Goal: Task Accomplishment & Management: Use online tool/utility

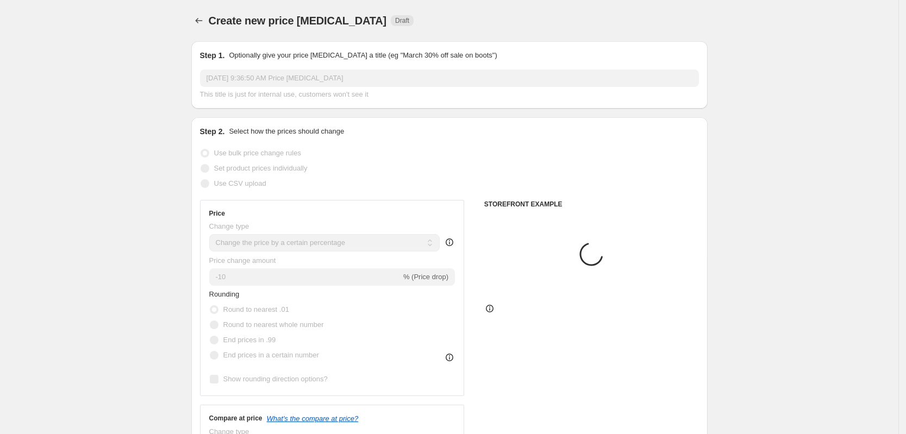
select select "percentage"
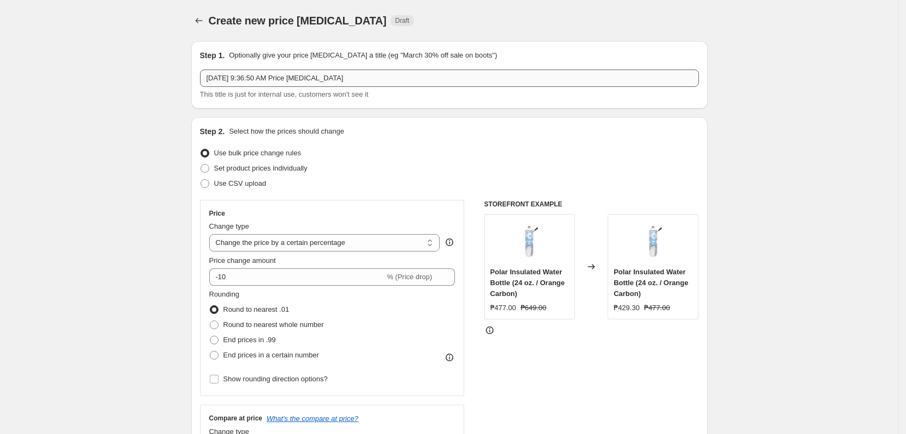
click at [292, 78] on input "[DATE] 9:36:50 AM Price [MEDICAL_DATA]" at bounding box center [449, 78] width 499 height 17
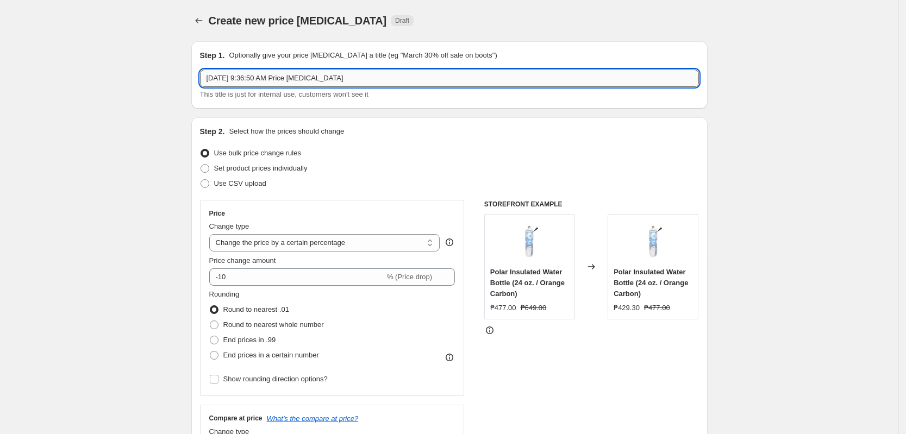
click at [292, 78] on input "[DATE] 9:36:50 AM Price [MEDICAL_DATA]" at bounding box center [449, 78] width 499 height 17
paste input "Nike Price Change 60% SPECIFIC [DATE]"
drag, startPoint x: 222, startPoint y: 80, endPoint x: 87, endPoint y: 89, distance: 135.6
click at [274, 76] on input "adidas Price Change 60% SPECIFIC [DATE]" at bounding box center [449, 78] width 499 height 17
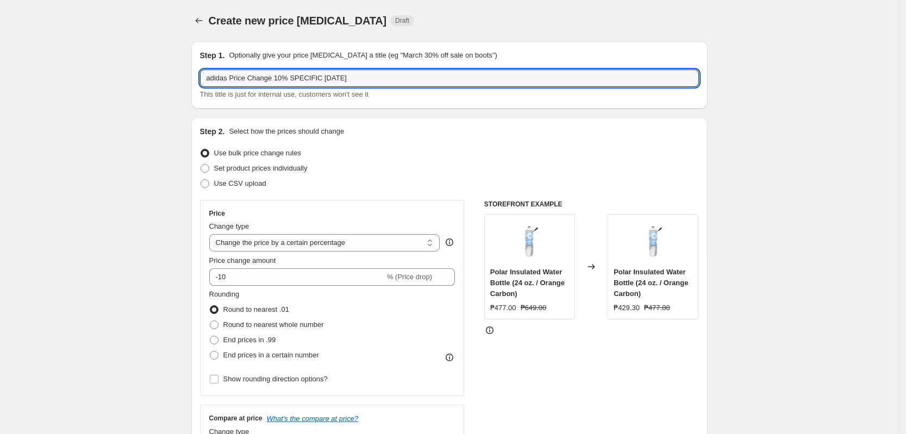
type input "adidas Price Change 10% SPECIFIC [DATE]"
click at [331, 241] on select "Change the price to a certain amount Change the price by a certain amount Chang…" at bounding box center [324, 242] width 231 height 17
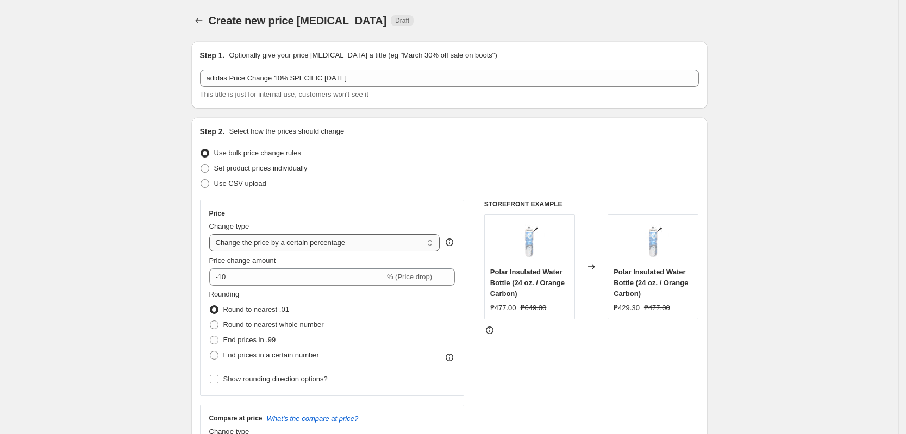
select select "pcap"
click at [212, 234] on select "Change the price to a certain amount Change the price by a certain amount Chang…" at bounding box center [324, 242] width 231 height 17
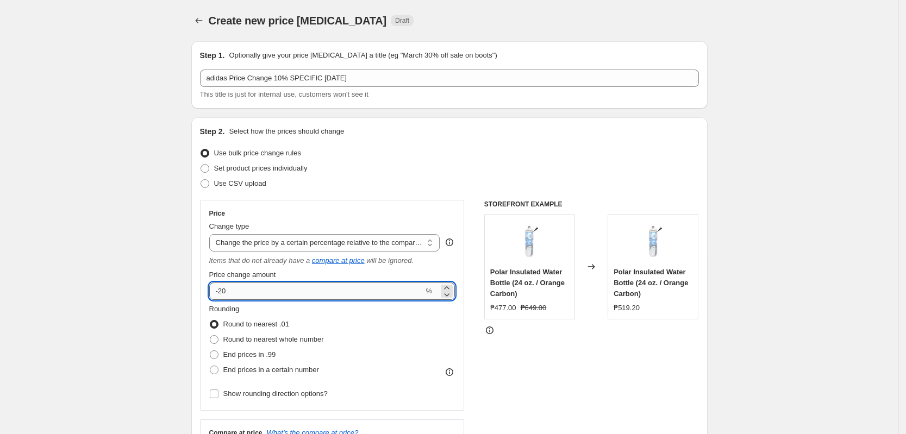
drag, startPoint x: 283, startPoint y: 299, endPoint x: 222, endPoint y: 297, distance: 61.4
click at [222, 297] on input "-20" at bounding box center [316, 291] width 215 height 17
type input "-10"
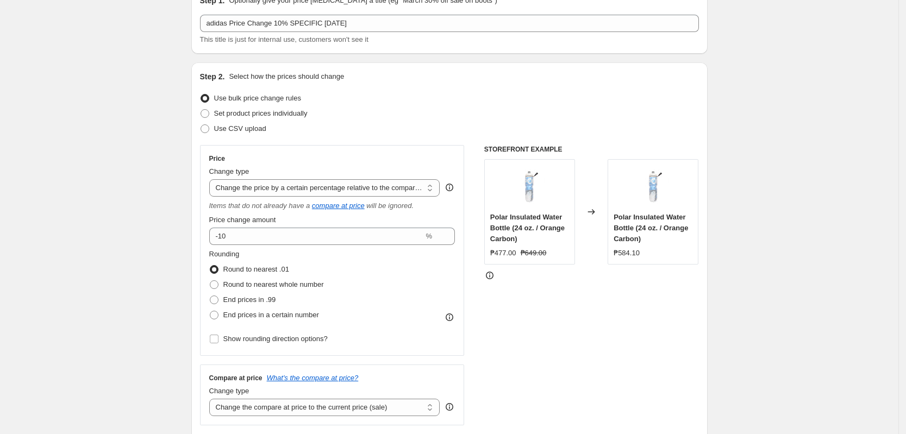
scroll to position [136, 0]
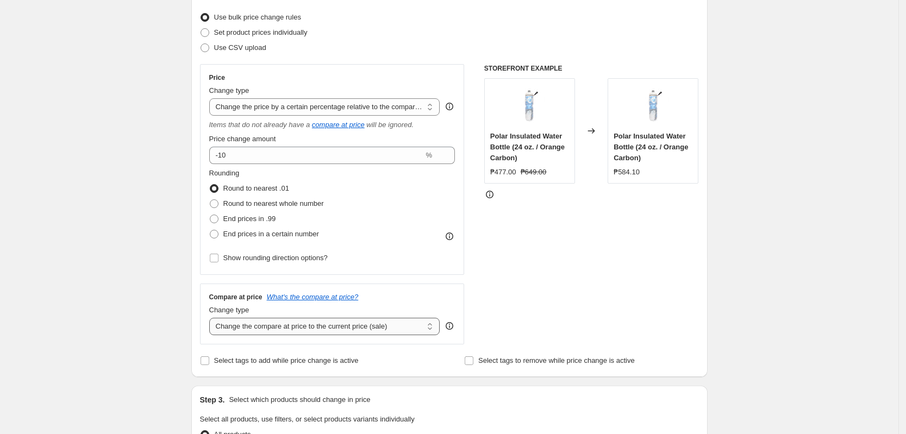
click at [339, 331] on select "Change the compare at price to the current price (sale) Change the compare at p…" at bounding box center [324, 326] width 231 height 17
select select "no_change"
click at [212, 318] on select "Change the compare at price to the current price (sale) Change the compare at p…" at bounding box center [324, 326] width 231 height 17
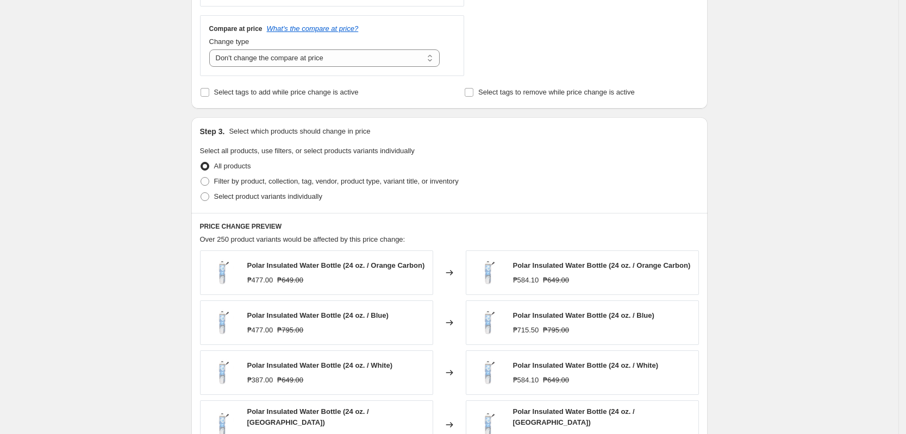
scroll to position [408, 0]
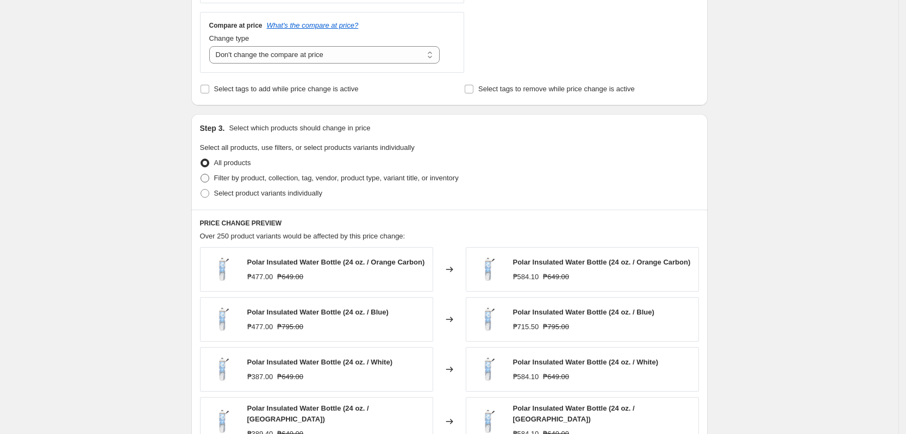
click at [268, 176] on span "Filter by product, collection, tag, vendor, product type, variant title, or inv…" at bounding box center [336, 178] width 245 height 8
click at [201, 174] on input "Filter by product, collection, tag, vendor, product type, variant title, or inv…" at bounding box center [201, 174] width 1 height 1
radio input "true"
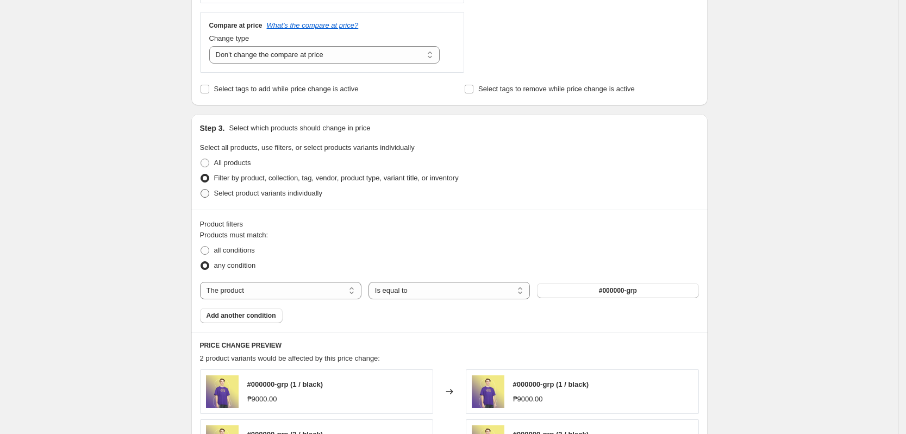
click at [267, 193] on span "Select product variants individually" at bounding box center [268, 193] width 108 height 8
click at [201, 190] on input "Select product variants individually" at bounding box center [201, 189] width 1 height 1
radio input "true"
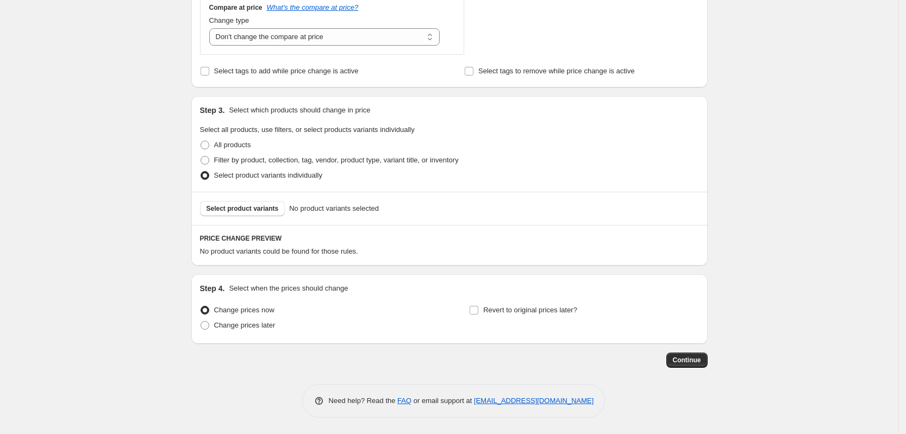
scroll to position [426, 0]
drag, startPoint x: 248, startPoint y: 222, endPoint x: 254, endPoint y: 206, distance: 16.9
click at [248, 218] on div "Select product variants No product variants selected" at bounding box center [449, 208] width 516 height 33
click at [254, 206] on span "Select product variants" at bounding box center [243, 208] width 72 height 9
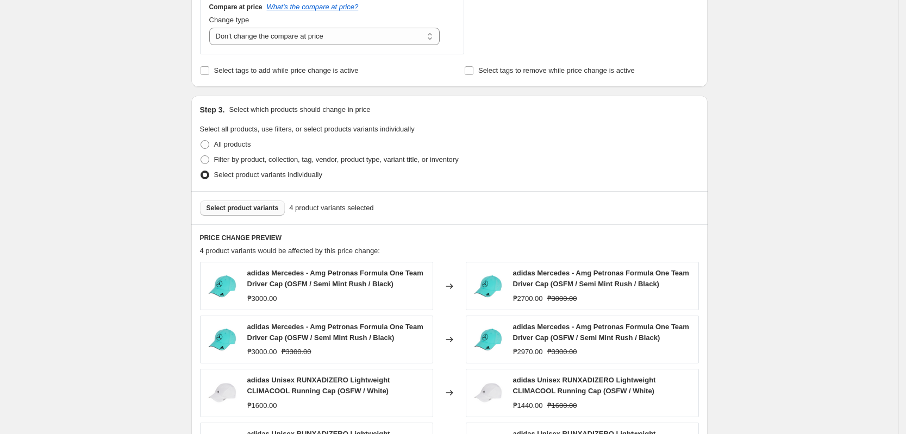
click at [693, 216] on div "Select product variants 4 product variants selected" at bounding box center [449, 207] width 516 height 33
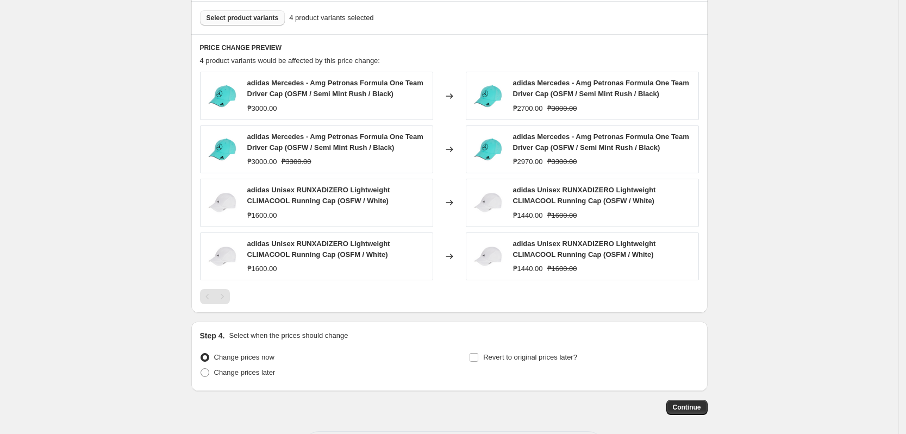
scroll to position [664, 0]
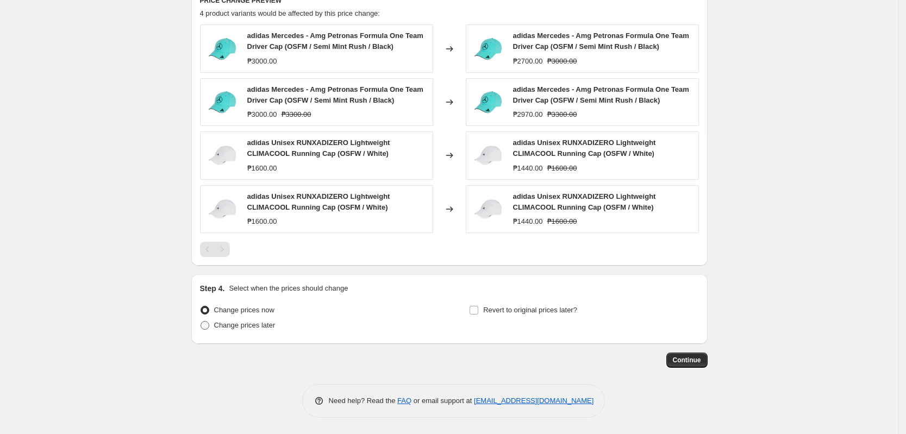
click at [247, 325] on span "Change prices later" at bounding box center [244, 325] width 61 height 8
click at [201, 322] on input "Change prices later" at bounding box center [201, 321] width 1 height 1
radio input "true"
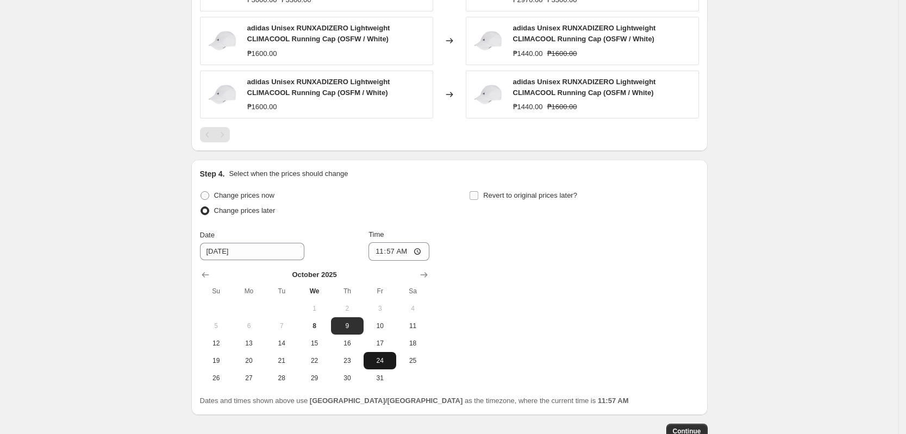
scroll to position [850, 0]
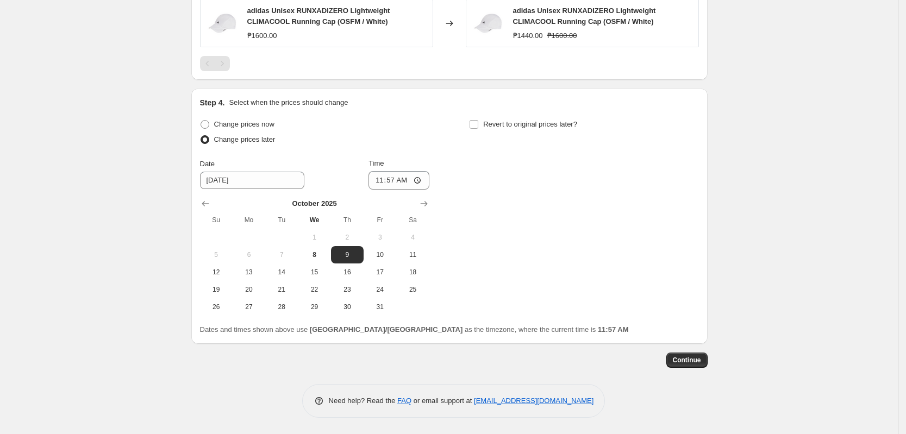
drag, startPoint x: 382, startPoint y: 255, endPoint x: 385, endPoint y: 218, distance: 37.6
click at [382, 255] on span "10" at bounding box center [380, 255] width 24 height 9
type input "[DATE]"
click at [377, 180] on input "11:57" at bounding box center [398, 180] width 61 height 18
type input "00:00"
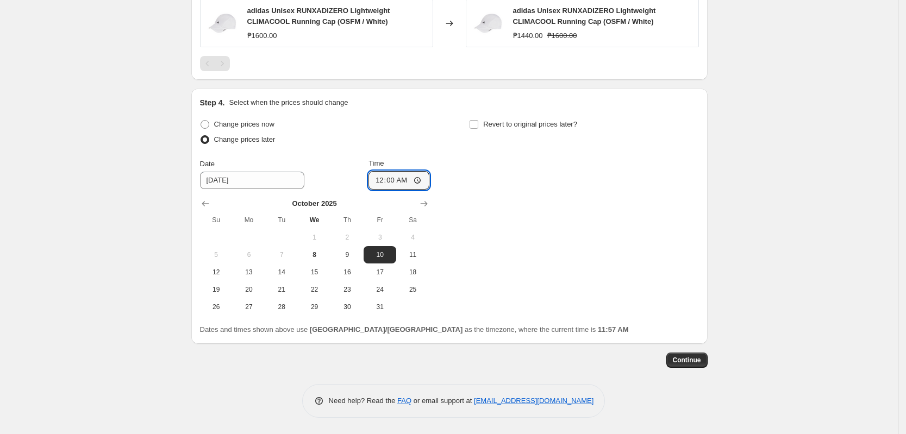
drag, startPoint x: 591, startPoint y: 186, endPoint x: 592, endPoint y: 220, distance: 33.7
click at [591, 186] on div "Change prices now Change prices later Date [DATE] Time 00:00 [DATE] Su Mo Tu We…" at bounding box center [449, 216] width 499 height 199
click at [692, 360] on span "Continue" at bounding box center [687, 360] width 28 height 9
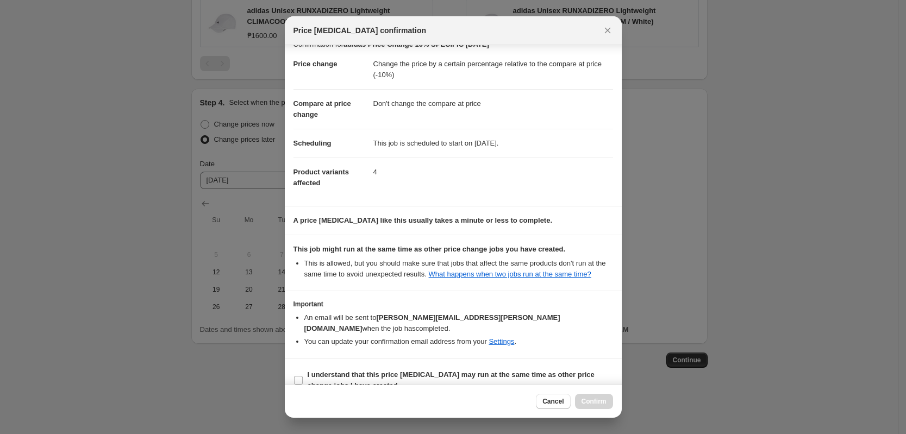
scroll to position [21, 0]
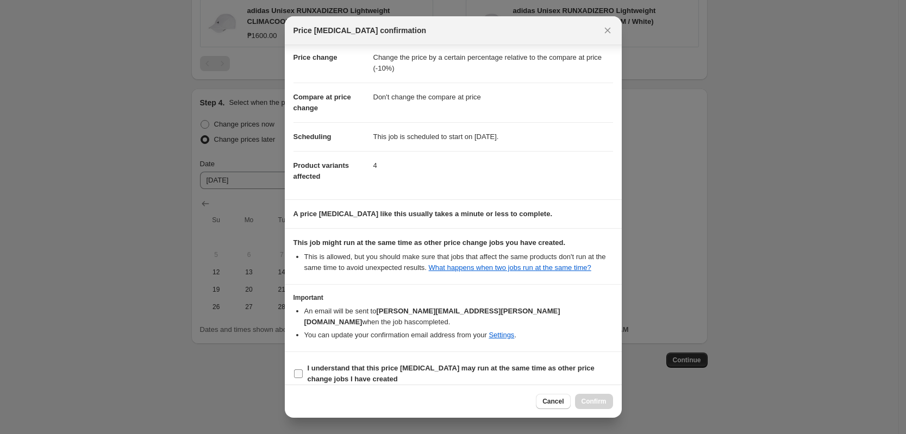
click at [561, 363] on span "I understand that this price [MEDICAL_DATA] may run at the same time as other p…" at bounding box center [460, 374] width 305 height 22
click at [303, 370] on input "I understand that this price [MEDICAL_DATA] may run at the same time as other p…" at bounding box center [298, 374] width 9 height 9
checkbox input "true"
click at [591, 408] on button "Confirm" at bounding box center [594, 401] width 38 height 15
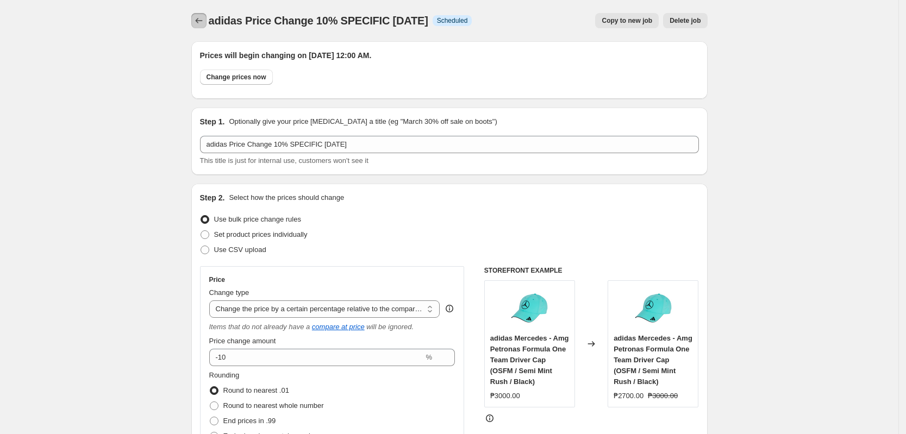
click at [196, 18] on button "Price change jobs" at bounding box center [198, 20] width 15 height 15
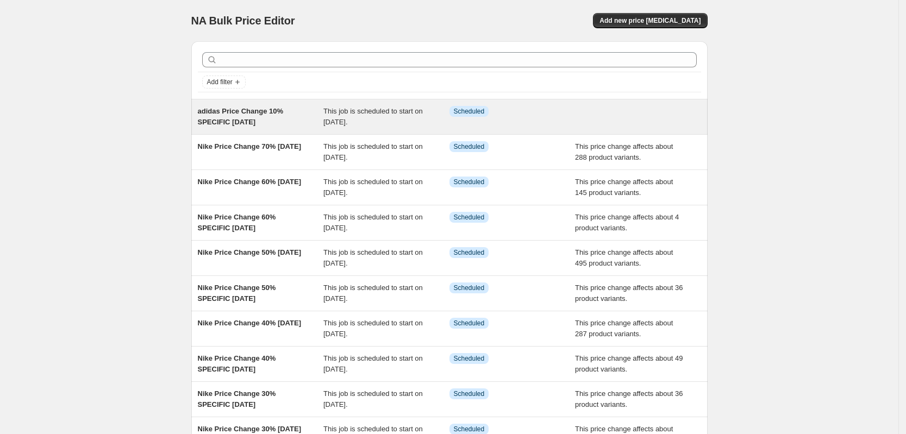
drag, startPoint x: 167, startPoint y: 108, endPoint x: 292, endPoint y: 127, distance: 126.4
click at [290, 127] on div "NA Bulk Price Editor. This page is ready NA Bulk Price Editor Add new price [ME…" at bounding box center [449, 280] width 898 height 560
copy span "adidas Price Change 10% SPECIFIC [DATE]"
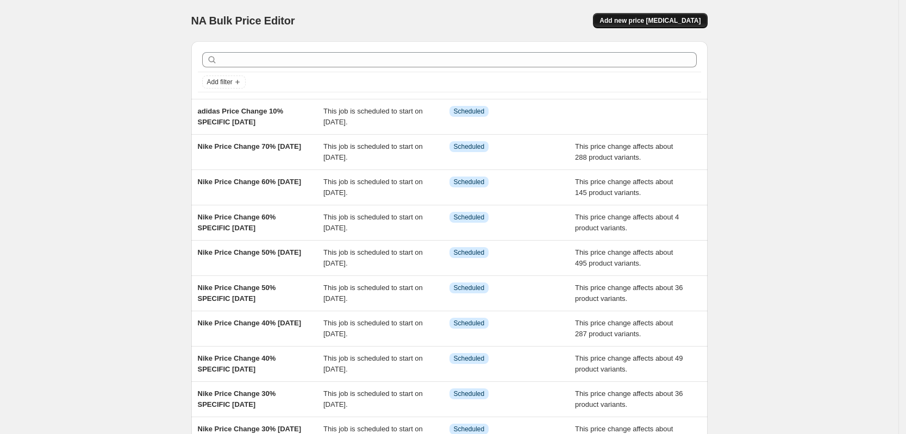
click at [651, 22] on span "Add new price [MEDICAL_DATA]" at bounding box center [649, 20] width 101 height 9
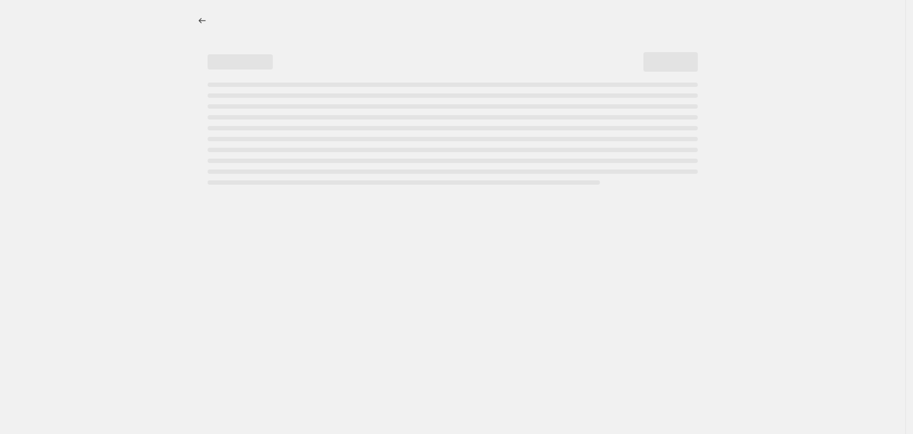
select select "percentage"
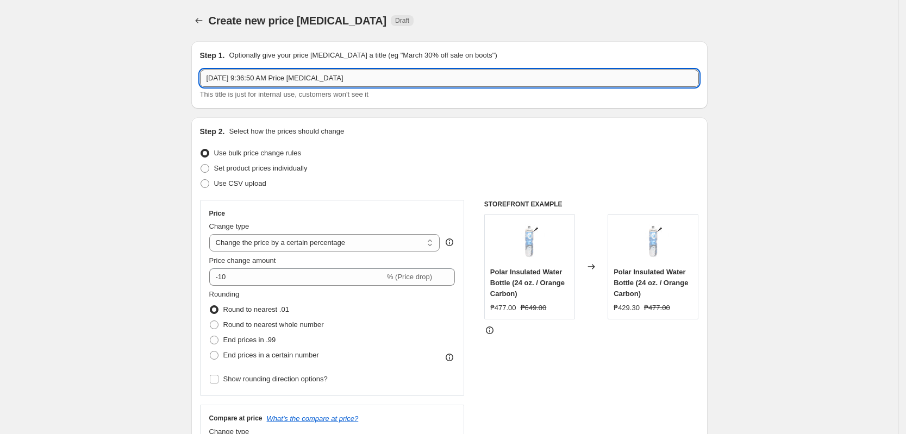
click at [276, 83] on input "[DATE] 9:36:50 AM Price [MEDICAL_DATA]" at bounding box center [449, 78] width 499 height 17
paste input "adidas Price Change 10% SPECIFIC [DATE]"
drag, startPoint x: 318, startPoint y: 77, endPoint x: 292, endPoint y: 80, distance: 26.3
click at [292, 80] on input "adidas Price Change 10% SPECIFIC [DATE]" at bounding box center [449, 78] width 499 height 17
type input "adidas Price Change 10% [DATE]"
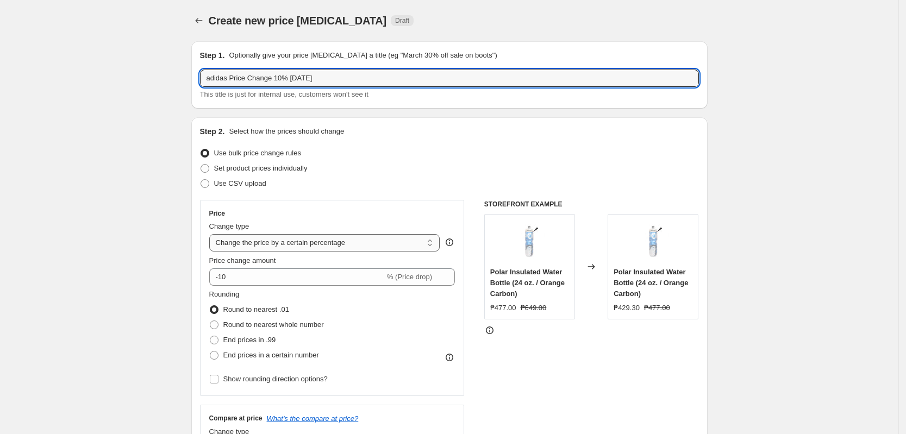
click at [339, 250] on select "Change the price to a certain amount Change the price by a certain amount Chang…" at bounding box center [324, 242] width 231 height 17
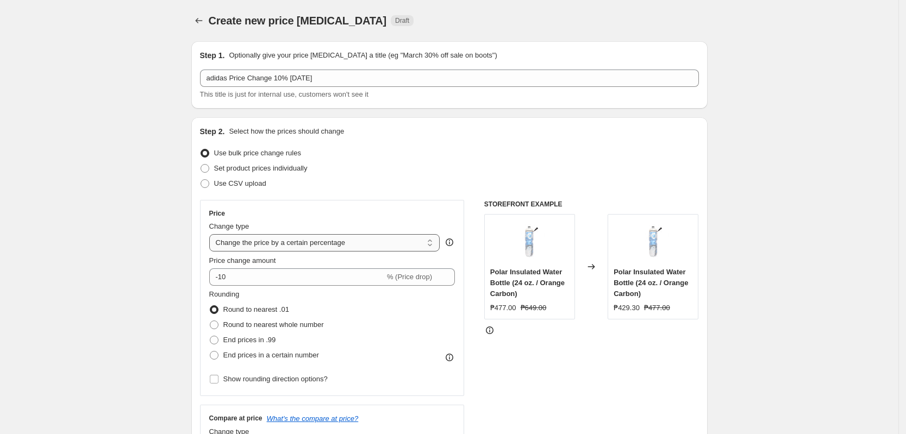
select select "pcap"
click at [212, 234] on select "Change the price to a certain amount Change the price by a certain amount Chang…" at bounding box center [324, 242] width 231 height 17
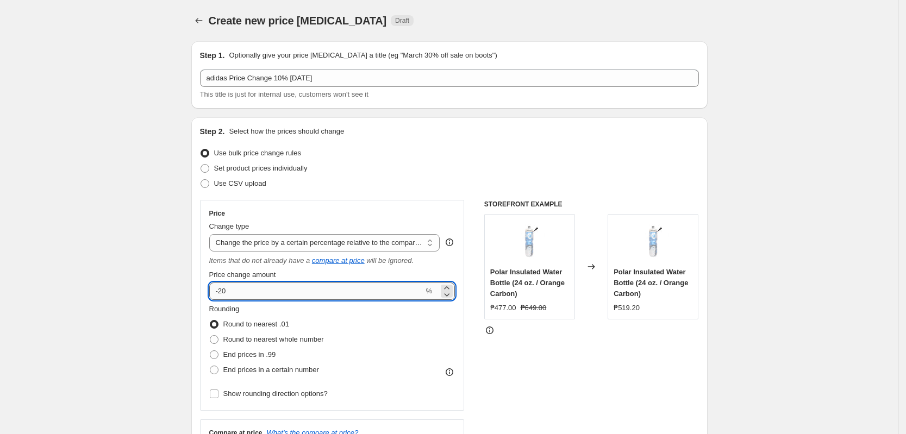
click at [262, 286] on input "-20" at bounding box center [316, 291] width 215 height 17
type input "-2"
type input "-10"
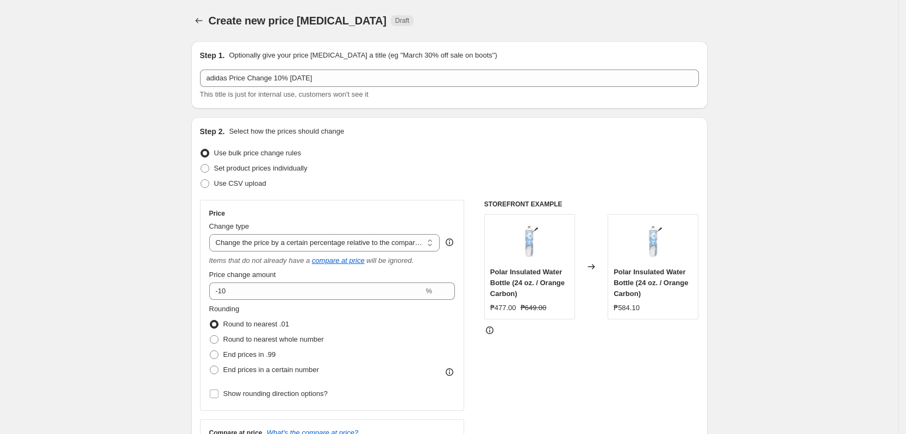
drag, startPoint x: 139, startPoint y: 321, endPoint x: 130, endPoint y: 319, distance: 9.0
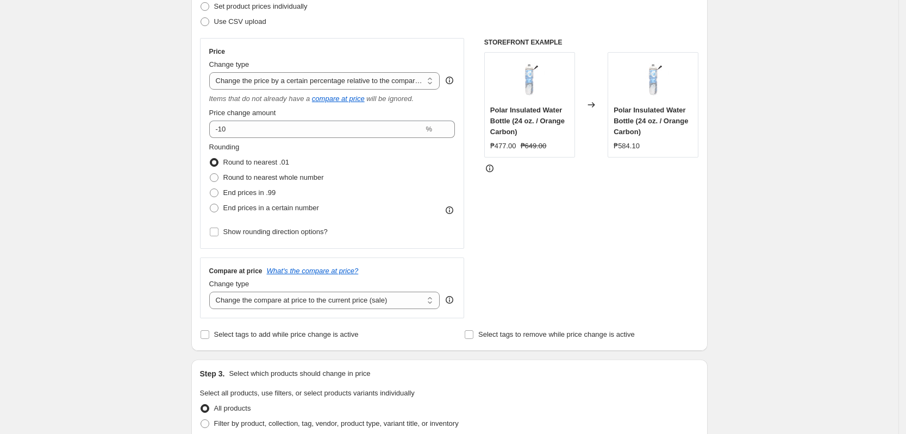
scroll to position [204, 0]
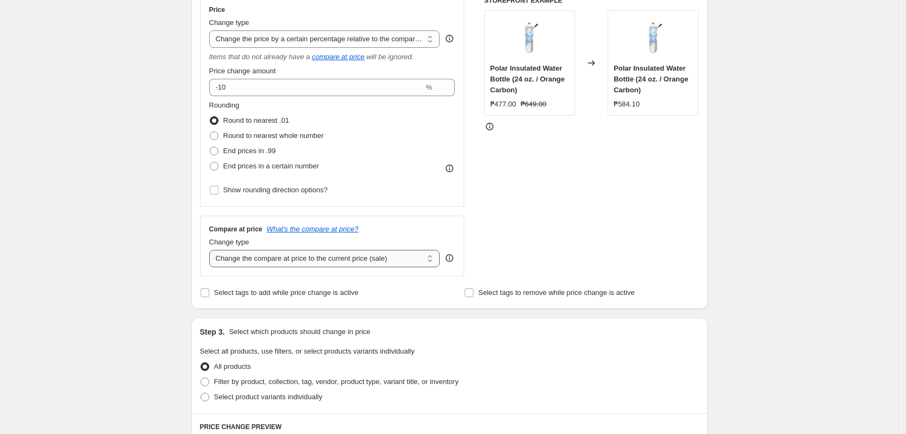
click at [335, 260] on select "Change the compare at price to the current price (sale) Change the compare at p…" at bounding box center [324, 258] width 231 height 17
select select "no_change"
click at [212, 250] on select "Change the compare at price to the current price (sale) Change the compare at p…" at bounding box center [324, 258] width 231 height 17
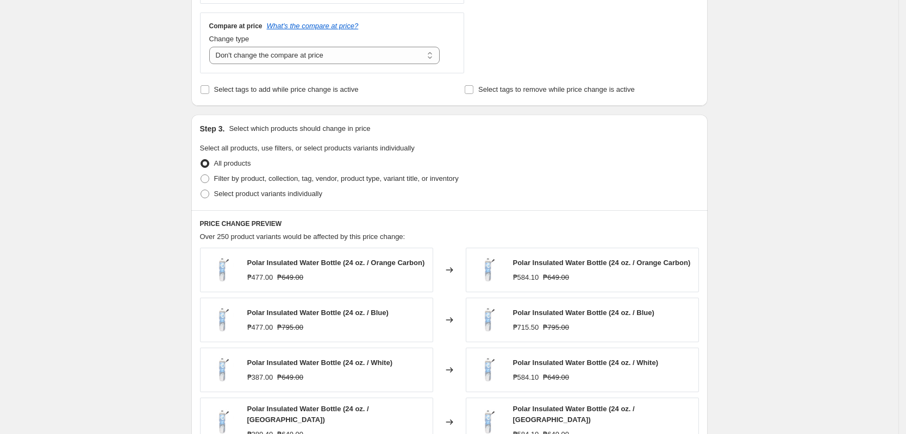
scroll to position [408, 0]
click at [256, 190] on span "Select product variants individually" at bounding box center [268, 193] width 108 height 8
click at [201, 190] on input "Select product variants individually" at bounding box center [201, 189] width 1 height 1
radio input "true"
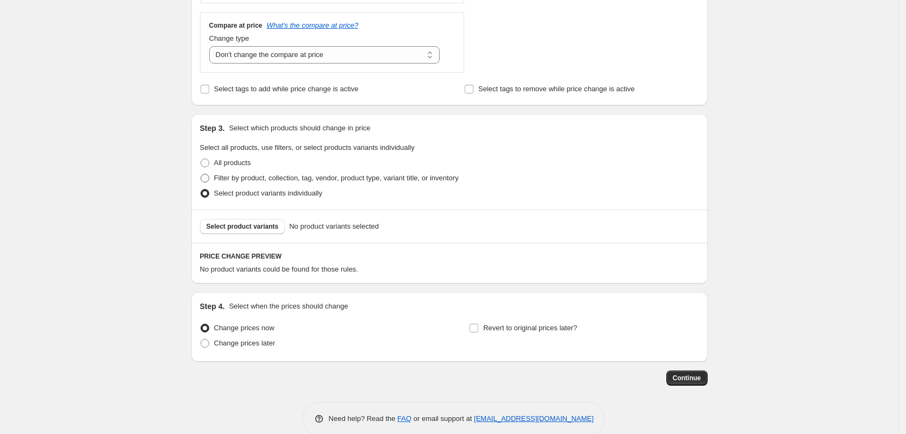
click at [262, 179] on span "Filter by product, collection, tag, vendor, product type, variant title, or inv…" at bounding box center [336, 178] width 245 height 8
click at [201, 174] on input "Filter by product, collection, tag, vendor, product type, variant title, or inv…" at bounding box center [201, 174] width 1 height 1
radio input "true"
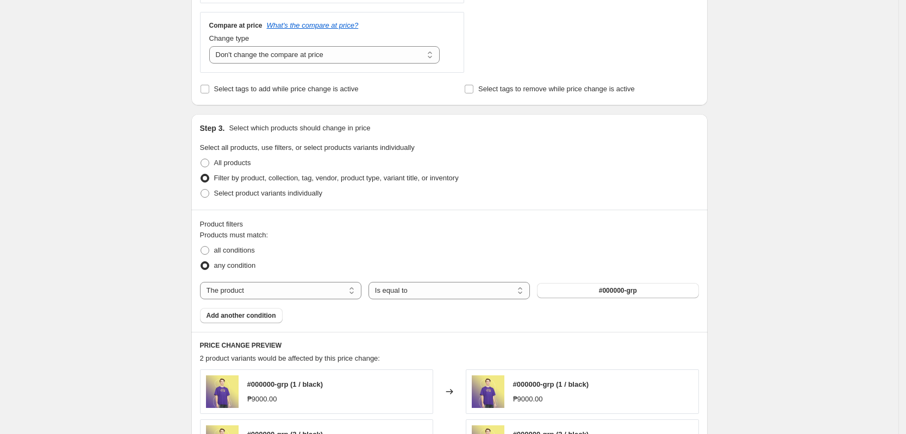
drag, startPoint x: 335, startPoint y: 293, endPoint x: 300, endPoint y: 272, distance: 40.9
click at [330, 292] on select "The product The product's collection The product's tag The product's vendor The…" at bounding box center [280, 290] width 161 height 17
select select "tag"
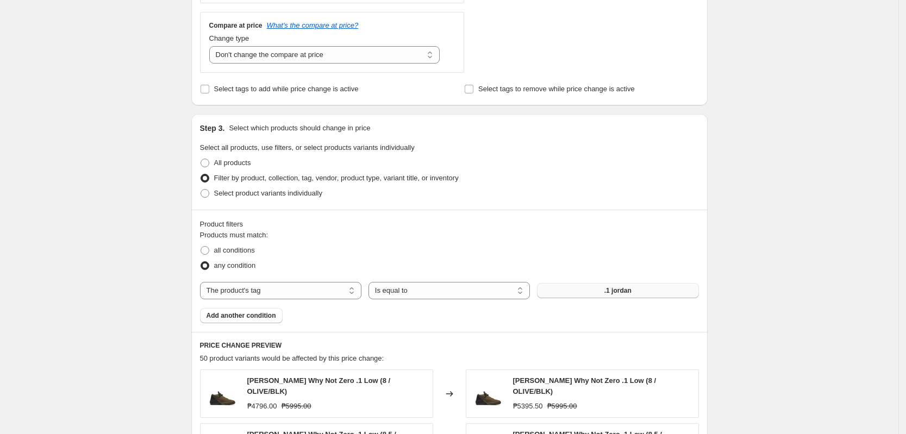
click at [578, 296] on button ".1 jordan" at bounding box center [617, 290] width 161 height 15
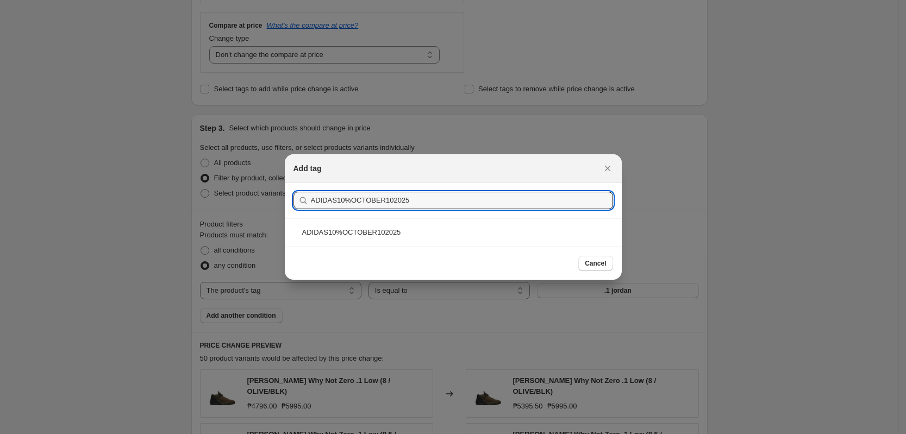
type input "ADIDAS10%OCTOBER102025"
click at [351, 228] on div "ADIDAS10%OCTOBER102025" at bounding box center [453, 232] width 337 height 29
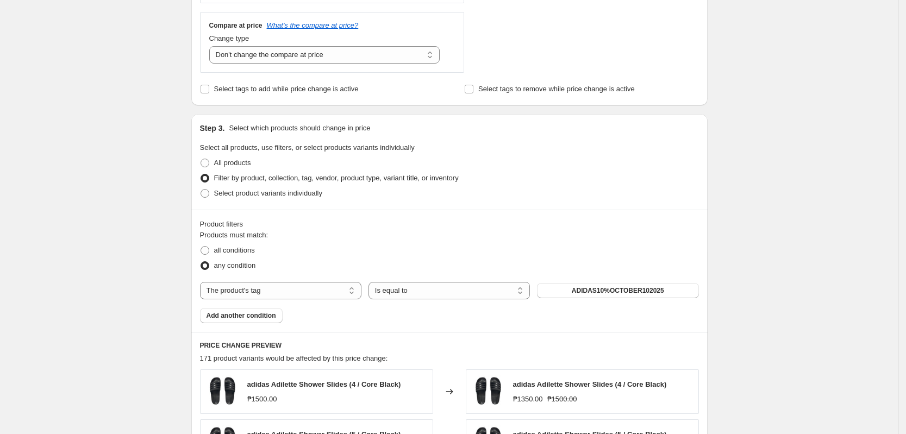
drag, startPoint x: 837, startPoint y: 235, endPoint x: 713, endPoint y: 247, distance: 125.0
click at [834, 235] on div "Create new price [MEDICAL_DATA]. This page is ready Create new price [MEDICAL_D…" at bounding box center [449, 203] width 898 height 1223
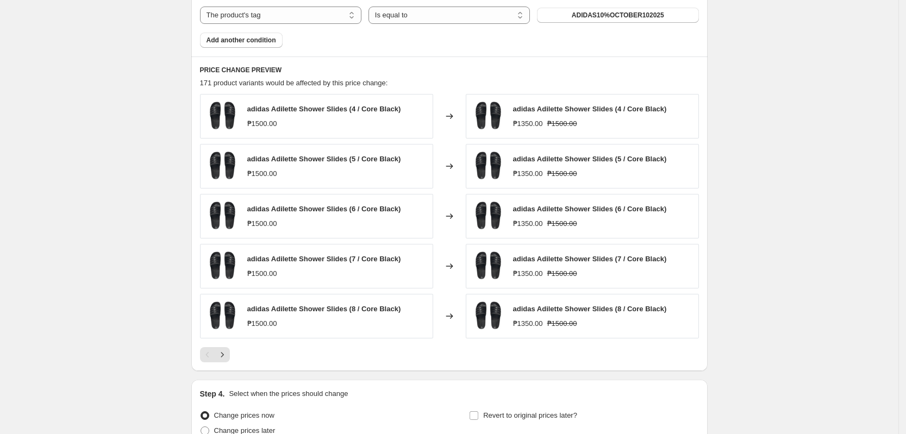
scroll to position [789, 0]
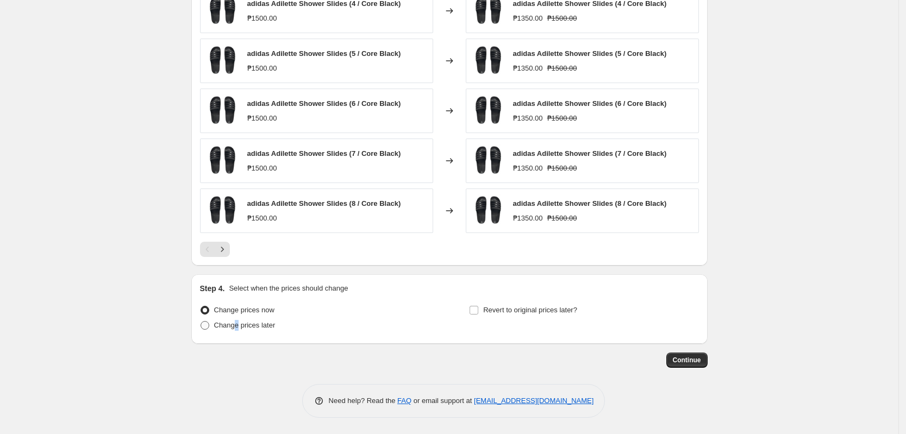
click at [240, 328] on span "Change prices later" at bounding box center [244, 325] width 61 height 8
click at [256, 327] on span "Change prices later" at bounding box center [244, 325] width 61 height 8
click at [226, 320] on label "Change prices later" at bounding box center [238, 325] width 76 height 15
click at [201, 321] on input "Change prices later" at bounding box center [201, 321] width 1 height 1
radio input "true"
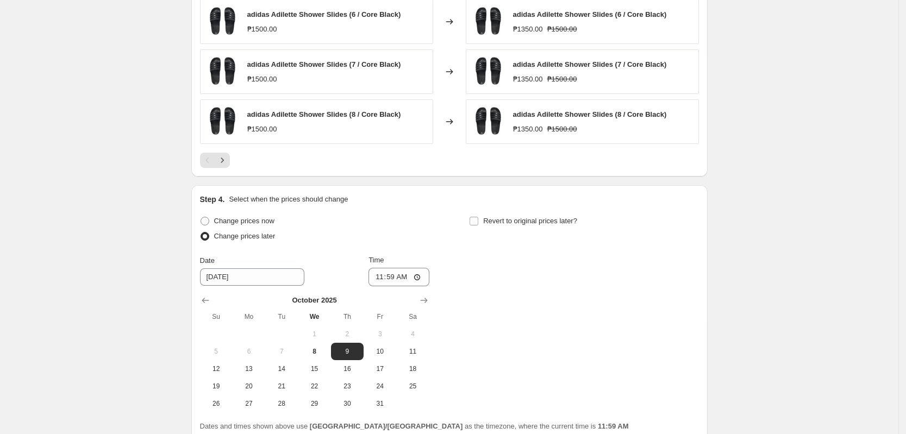
scroll to position [975, 0]
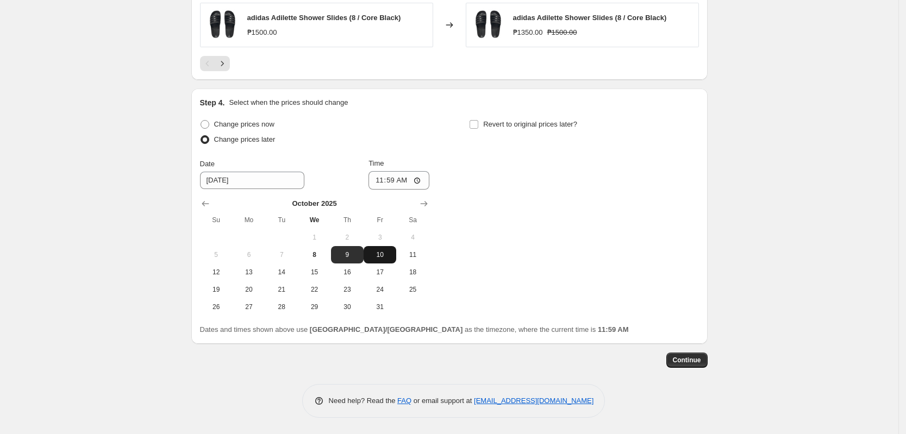
drag, startPoint x: 388, startPoint y: 247, endPoint x: 380, endPoint y: 227, distance: 22.2
click at [387, 247] on button "10" at bounding box center [380, 254] width 33 height 17
type input "[DATE]"
click at [379, 183] on input "11:59" at bounding box center [398, 180] width 61 height 18
type input "00:00"
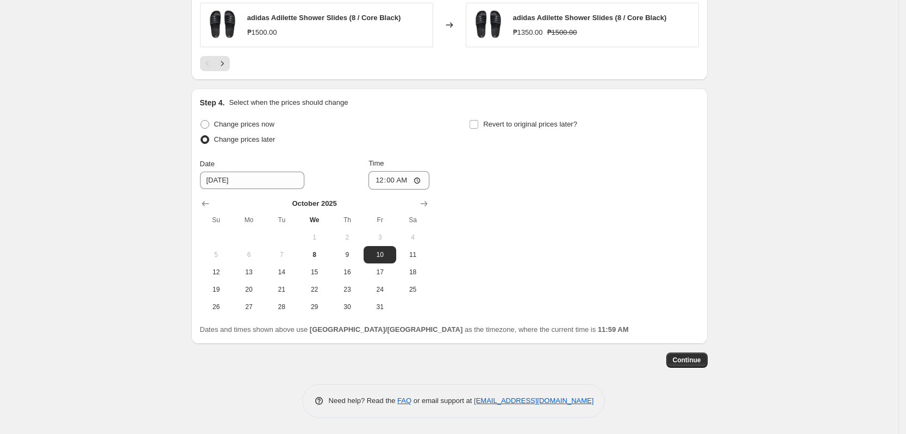
drag, startPoint x: 767, startPoint y: 225, endPoint x: 756, endPoint y: 225, distance: 11.4
click at [692, 358] on span "Continue" at bounding box center [687, 360] width 28 height 9
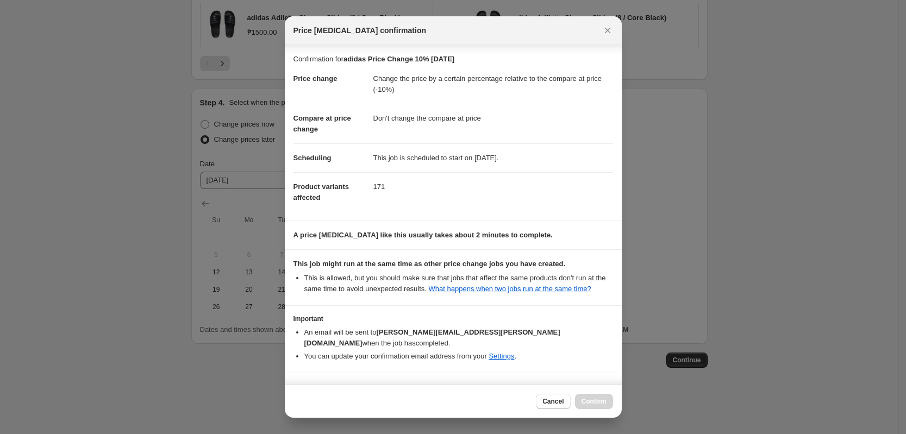
scroll to position [21, 0]
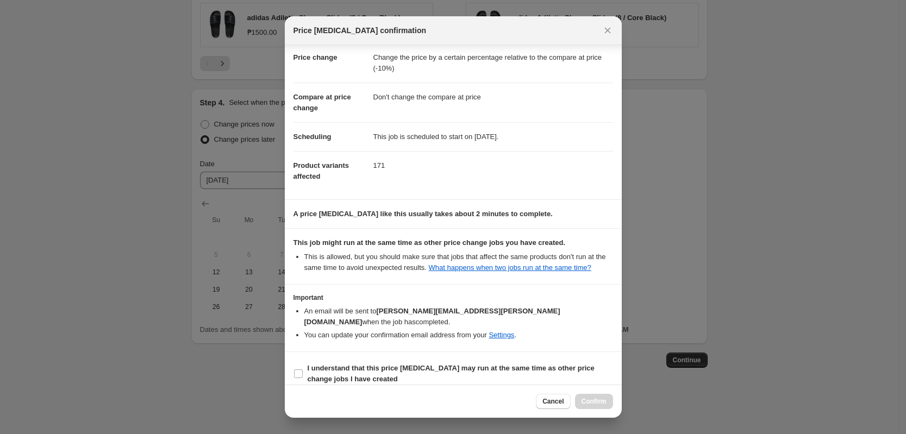
drag, startPoint x: 473, startPoint y: 360, endPoint x: 512, endPoint y: 380, distance: 43.7
click at [473, 364] on b "I understand that this price [MEDICAL_DATA] may run at the same time as other p…" at bounding box center [451, 373] width 287 height 19
click at [303, 370] on input "I understand that this price [MEDICAL_DATA] may run at the same time as other p…" at bounding box center [298, 374] width 9 height 9
checkbox input "true"
click at [603, 401] on span "Confirm" at bounding box center [594, 401] width 25 height 9
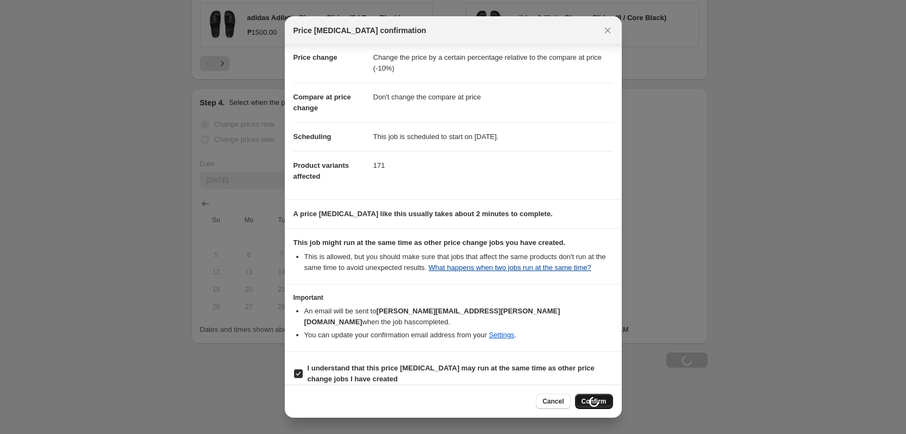
scroll to position [975, 0]
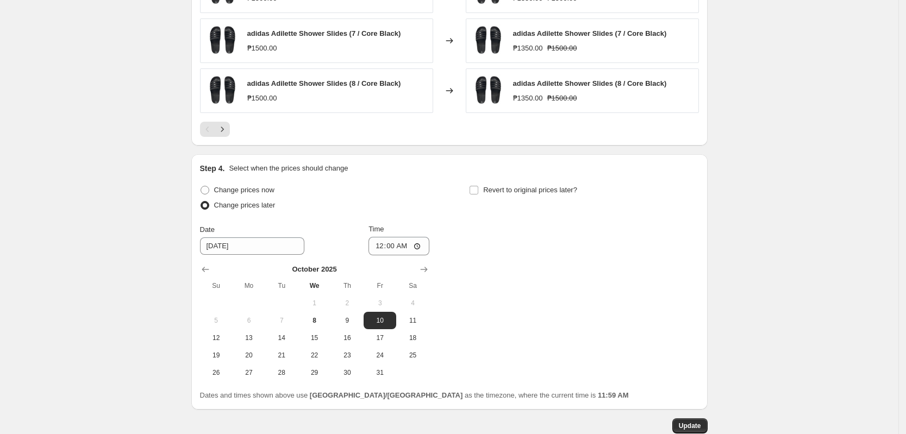
drag, startPoint x: 628, startPoint y: 353, endPoint x: 638, endPoint y: 352, distance: 9.8
click at [637, 352] on div "Change prices now Change prices later Date [DATE] Time 00:00 [DATE] Su Mo Tu We…" at bounding box center [449, 282] width 499 height 199
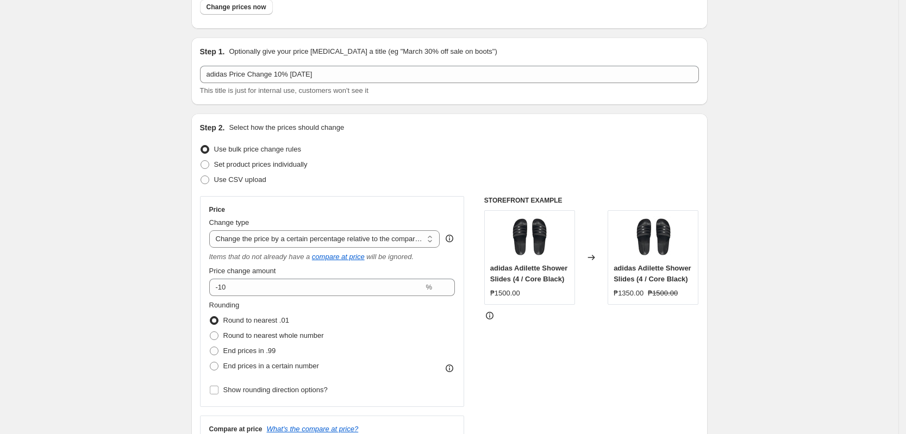
scroll to position [0, 0]
